Goal: Browse casually: Explore the website without a specific task or goal

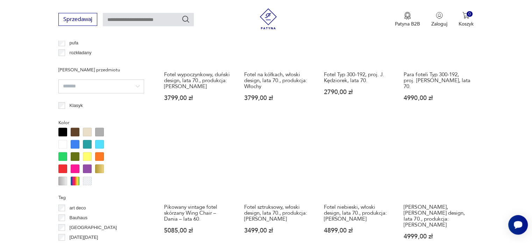
scroll to position [640, 0]
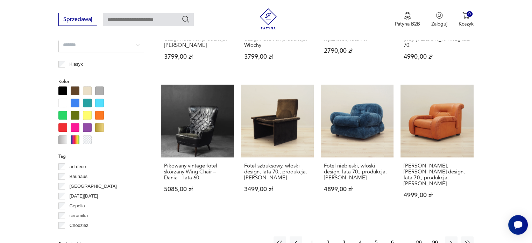
click at [360, 236] on button "4" at bounding box center [360, 242] width 13 height 13
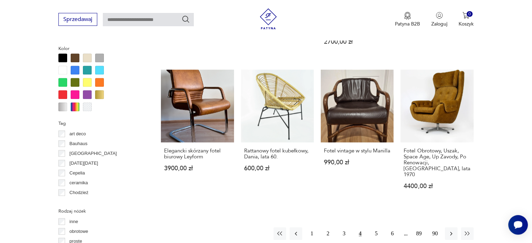
scroll to position [675, 0]
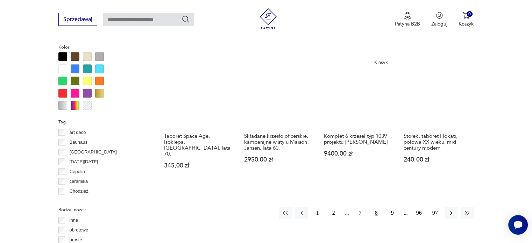
scroll to position [675, 0]
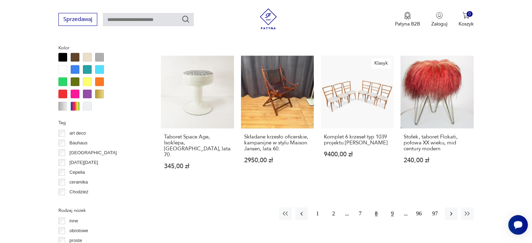
click at [393, 207] on button "9" at bounding box center [392, 213] width 13 height 13
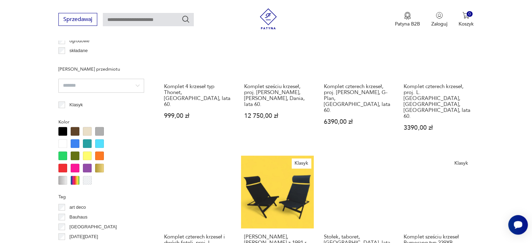
scroll to position [675, 0]
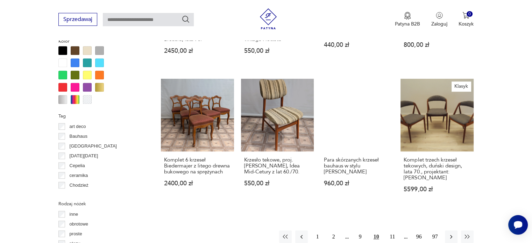
scroll to position [710, 0]
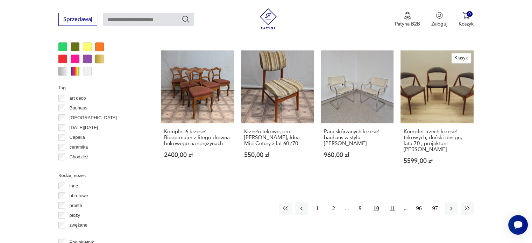
click at [391, 202] on button "11" at bounding box center [392, 208] width 13 height 13
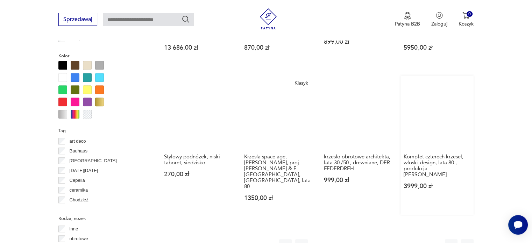
scroll to position [675, 0]
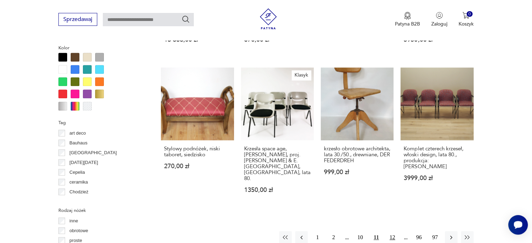
click at [389, 231] on button "12" at bounding box center [392, 237] width 13 height 13
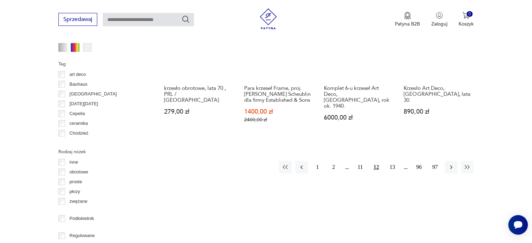
scroll to position [744, 0]
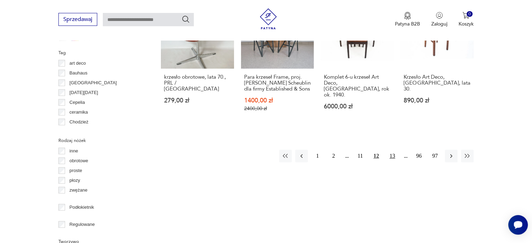
click at [389, 151] on button "13" at bounding box center [392, 156] width 13 height 13
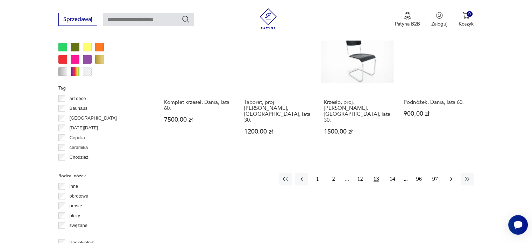
scroll to position [710, 0]
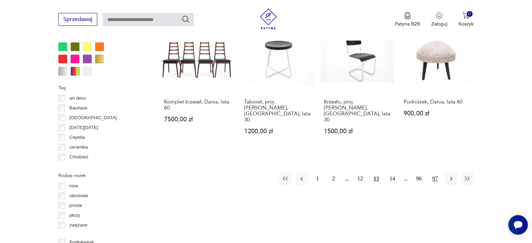
click at [436, 172] on button "97" at bounding box center [435, 178] width 13 height 13
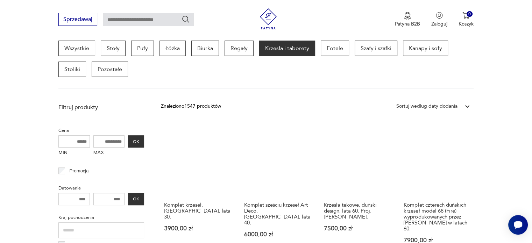
scroll to position [185, 0]
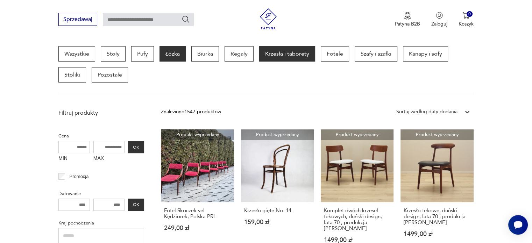
click at [174, 53] on p "Łóżka" at bounding box center [172, 53] width 26 height 15
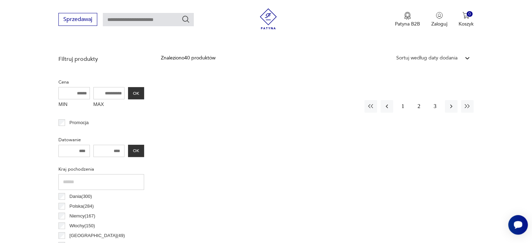
scroll to position [290, 0]
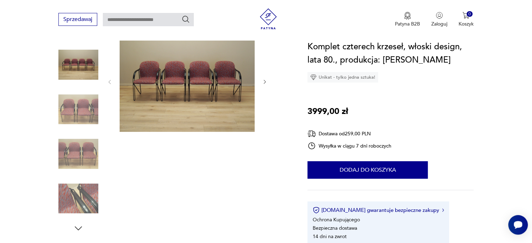
scroll to position [105, 0]
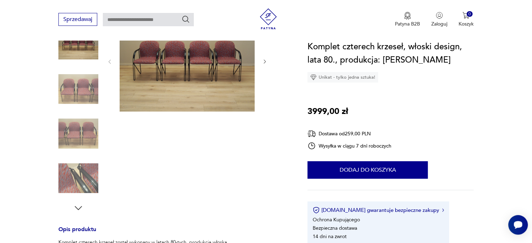
click at [73, 174] on img at bounding box center [78, 178] width 40 height 40
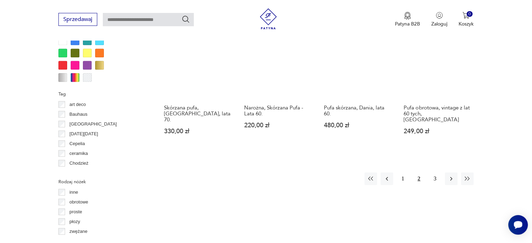
scroll to position [710, 0]
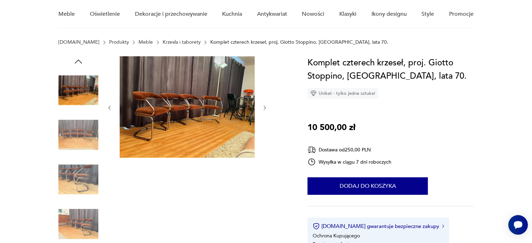
scroll to position [70, 0]
